Goal: Find specific page/section: Find specific page/section

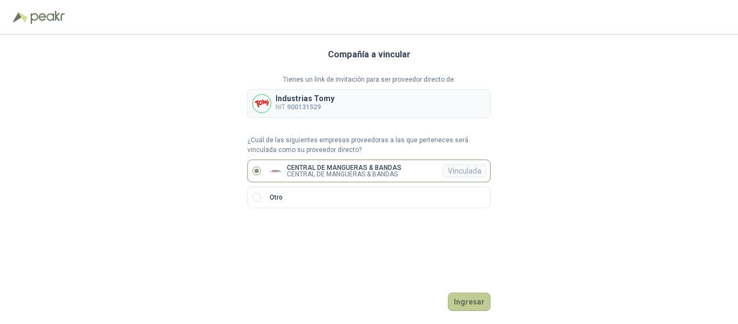
click at [462, 302] on button "Ingresar" at bounding box center [469, 301] width 43 height 18
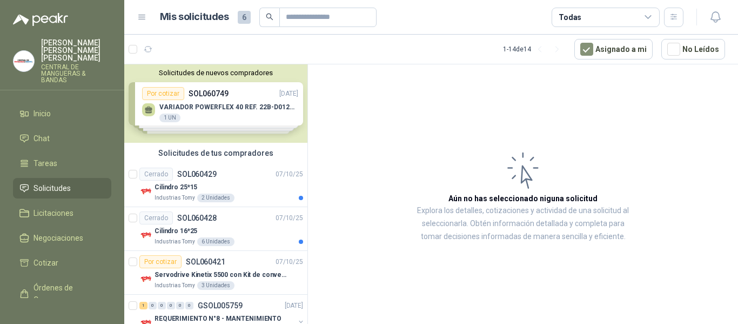
click at [56, 182] on span "Solicitudes" at bounding box center [51, 188] width 37 height 12
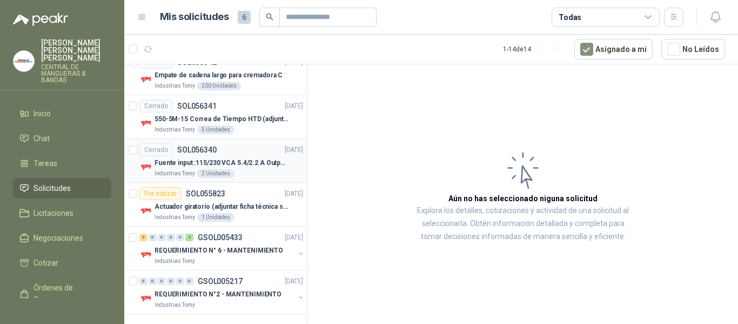
scroll to position [463, 0]
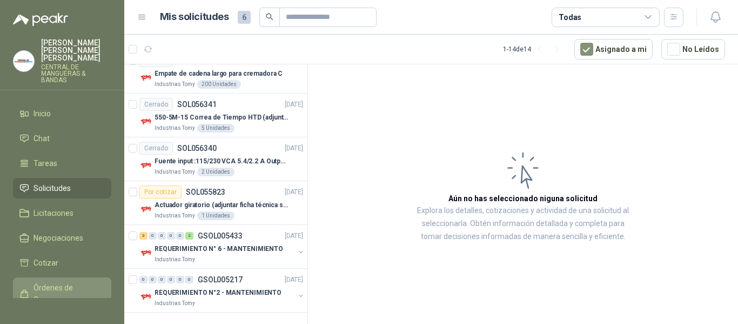
click at [58, 282] on span "Órdenes de Compra" at bounding box center [67, 293] width 68 height 24
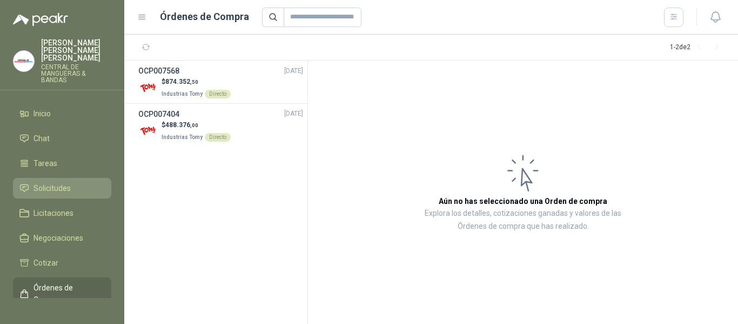
click at [68, 182] on span "Solicitudes" at bounding box center [51, 188] width 37 height 12
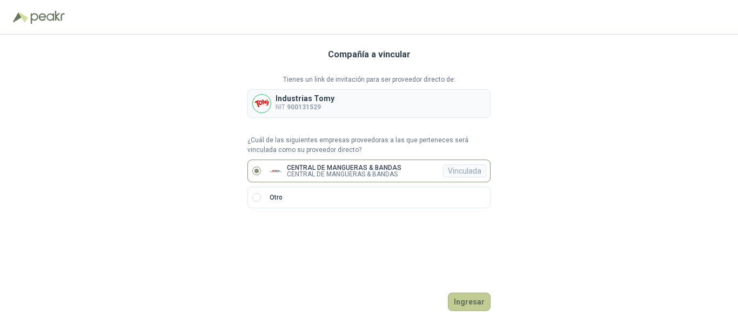
click at [481, 298] on button "Ingresar" at bounding box center [469, 301] width 43 height 18
